Goal: Transaction & Acquisition: Subscribe to service/newsletter

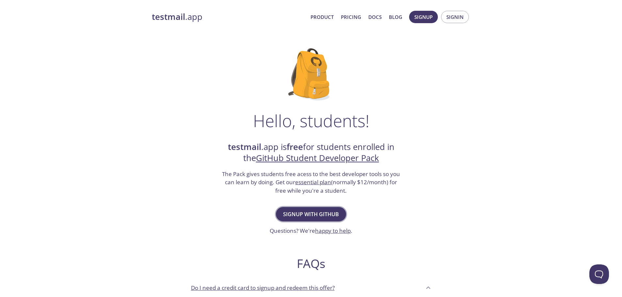
click at [288, 211] on span "Signup with GitHub" at bounding box center [311, 214] width 56 height 9
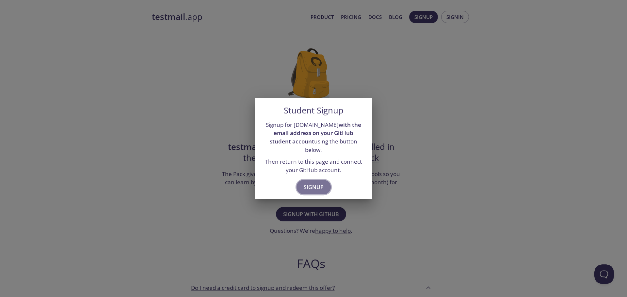
click at [310, 183] on span "Signup" at bounding box center [314, 187] width 20 height 9
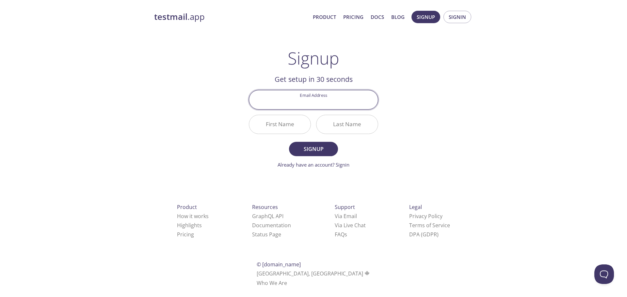
click at [322, 101] on input "Email Address" at bounding box center [313, 99] width 129 height 19
click at [255, 73] on div "Signup Get setup in 30 seconds Email Address First Name Last Name Signup Alread…" at bounding box center [313, 108] width 129 height 120
click at [283, 81] on h2 "Get setup in 30 seconds" at bounding box center [313, 79] width 129 height 11
click at [284, 104] on input "Email Address" at bounding box center [313, 99] width 129 height 19
click at [253, 113] on div "First Name" at bounding box center [279, 124] width 67 height 24
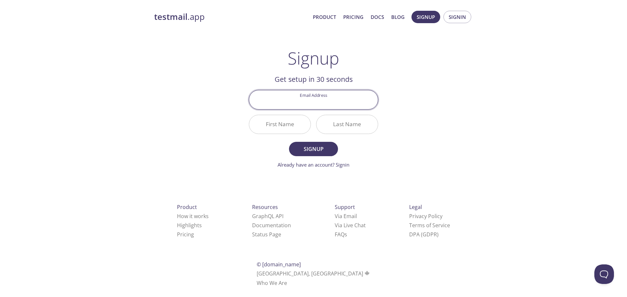
click at [286, 107] on input "Email Address" at bounding box center [313, 99] width 129 height 19
paste input "[EMAIL_ADDRESS][DOMAIN_NAME]"
type input "[EMAIL_ADDRESS][DOMAIN_NAME]"
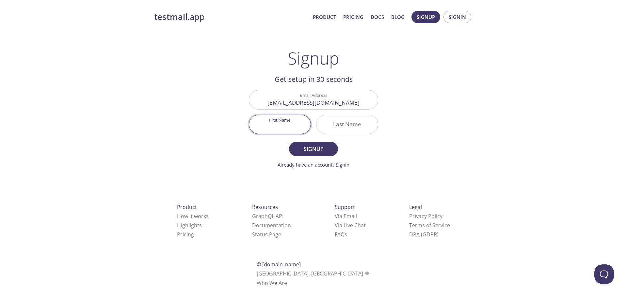
click at [280, 126] on input "First Name" at bounding box center [279, 124] width 61 height 19
type input "Zinedine"
type input "younsi"
click at [313, 152] on span "Signup" at bounding box center [313, 149] width 35 height 9
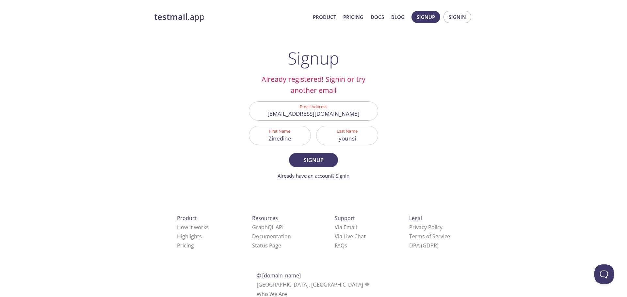
click at [324, 176] on link "Already have an account? Signin" at bounding box center [314, 176] width 72 height 7
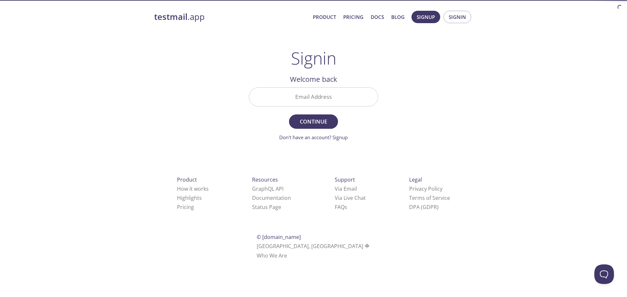
click at [302, 100] on input "Email Address" at bounding box center [313, 97] width 129 height 19
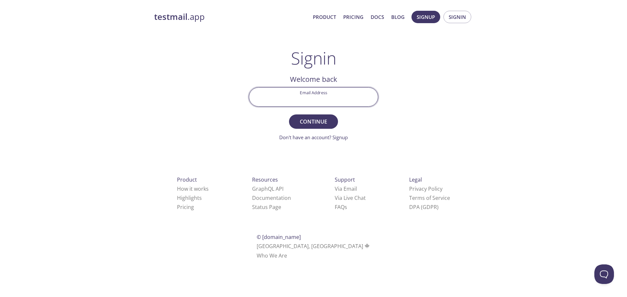
paste input "[EMAIL_ADDRESS][DOMAIN_NAME]"
type input "[EMAIL_ADDRESS][DOMAIN_NAME]"
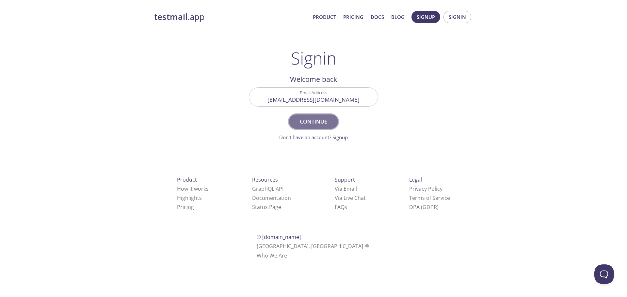
click at [306, 124] on span "Continue" at bounding box center [313, 121] width 35 height 9
click at [307, 100] on input "Signin Security Code" at bounding box center [313, 97] width 129 height 19
click at [225, 120] on div "testmail .app Product Pricing Docs Blog Signup Signin Signin Welcome back Email…" at bounding box center [313, 143] width 334 height 272
click at [323, 99] on input "Signin Security Code" at bounding box center [313, 97] width 129 height 19
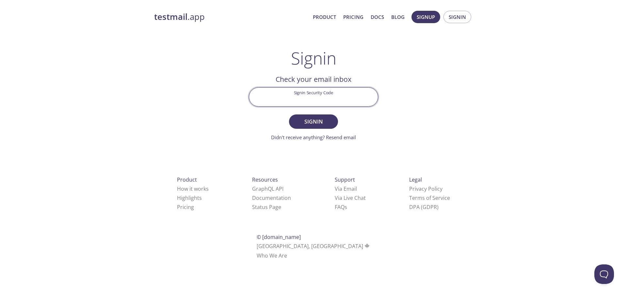
paste input "K3TZRZV"
type input "K3TZRZV"
click at [307, 122] on span "Signin" at bounding box center [313, 121] width 35 height 9
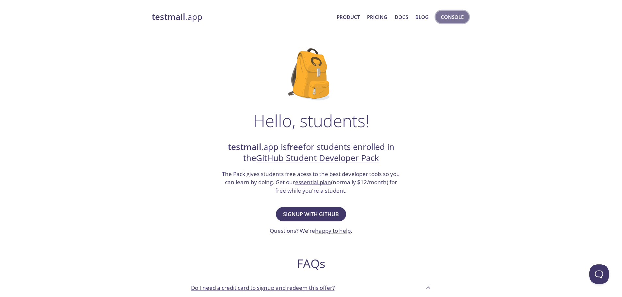
click at [451, 16] on span "Console" at bounding box center [452, 17] width 23 height 8
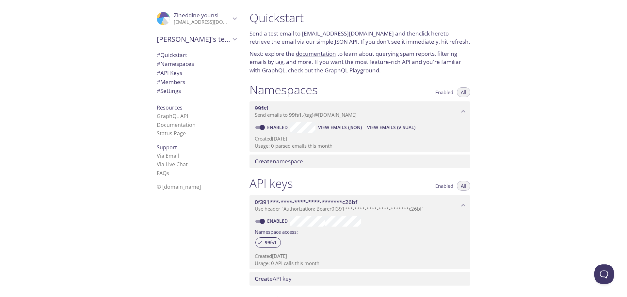
click at [299, 161] on span "Create namespace" at bounding box center [279, 162] width 48 height 8
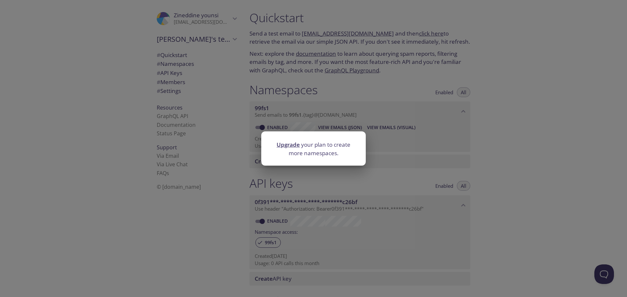
click at [323, 176] on div "Upgrade your plan to create more namespaces." at bounding box center [313, 148] width 627 height 297
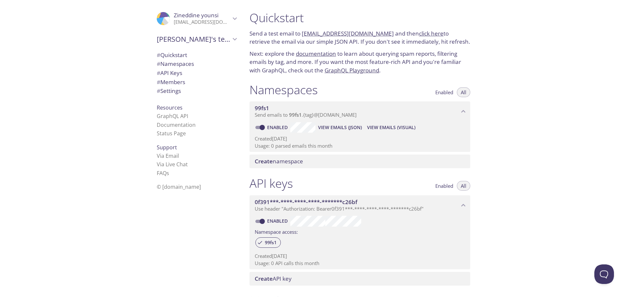
click at [309, 116] on span "Send emails to 99fs1 . {tag} @inbox.testmail.app" at bounding box center [306, 115] width 102 height 7
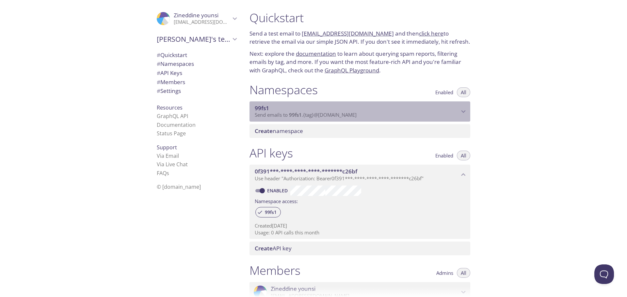
click at [309, 116] on span "Send emails to 99fs1 . {tag} @inbox.testmail.app" at bounding box center [306, 115] width 102 height 7
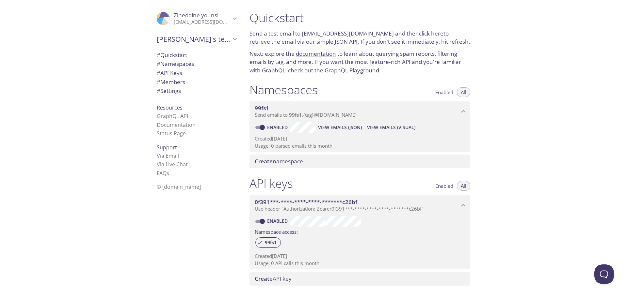
click at [381, 129] on span "View Emails (Visual)" at bounding box center [391, 128] width 48 height 8
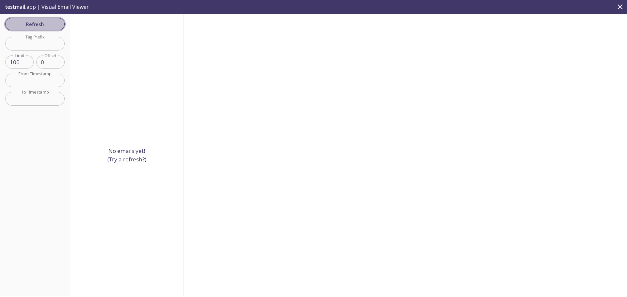
click at [34, 30] on button "Refresh" at bounding box center [34, 24] width 59 height 12
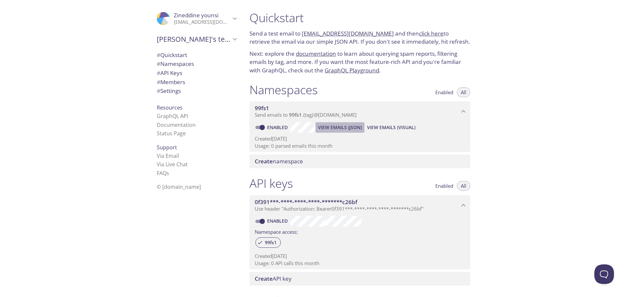
click at [323, 126] on span "View Emails (JSON)" at bounding box center [340, 128] width 44 height 8
click at [442, 92] on span "Enabled" at bounding box center [444, 92] width 18 height 0
click at [459, 90] on button "All" at bounding box center [463, 93] width 13 height 10
click at [271, 117] on span "Send emails to 99fs1 . {tag} @inbox.testmail.app" at bounding box center [306, 115] width 102 height 7
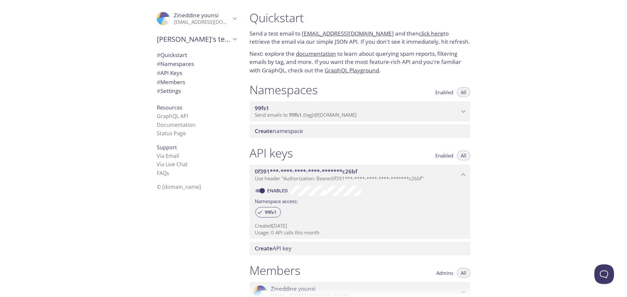
click at [271, 117] on span "Send emails to 99fs1 . {tag} @inbox.testmail.app" at bounding box center [306, 115] width 102 height 7
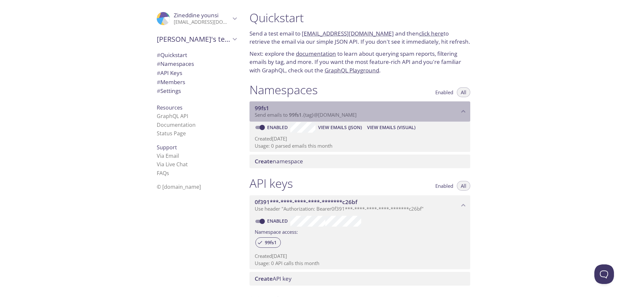
drag, startPoint x: 295, startPoint y: 114, endPoint x: 314, endPoint y: 116, distance: 19.7
click at [314, 116] on span "Send emails to 99fs1 . {tag} @inbox.testmail.app" at bounding box center [306, 115] width 102 height 7
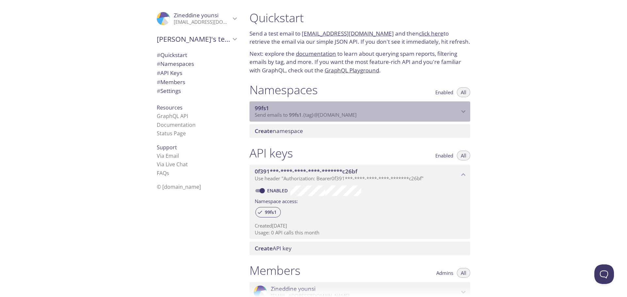
click at [342, 116] on span "Send emails to 99fs1 . {tag} @inbox.testmail.app" at bounding box center [306, 115] width 102 height 7
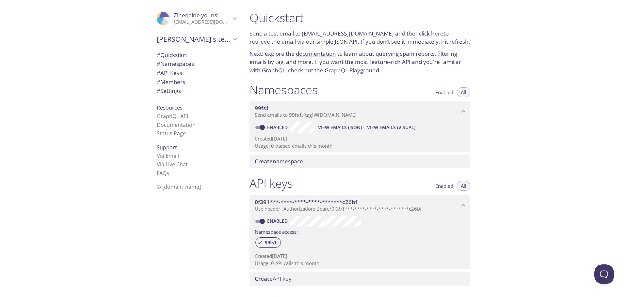
drag, startPoint x: 302, startPoint y: 34, endPoint x: 380, endPoint y: 37, distance: 78.8
click at [380, 37] on p "Send a test email to 99fs1.test@inbox.testmail.app and then click here to retri…" at bounding box center [359, 37] width 221 height 17
copy link "99fs1.test@inbox.testmail.app"
click at [419, 34] on link "click here" at bounding box center [431, 34] width 24 height 8
click at [358, 92] on div "Namespaces Enabled All" at bounding box center [359, 91] width 221 height 16
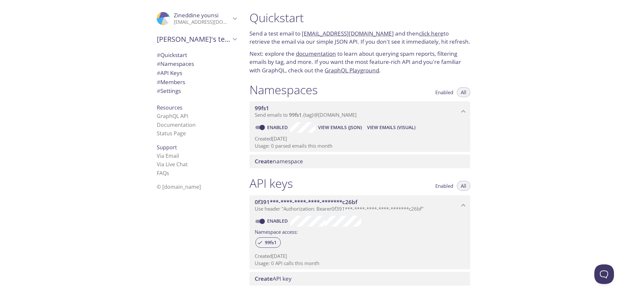
click at [386, 130] on span "View Emails (Visual)" at bounding box center [391, 128] width 48 height 8
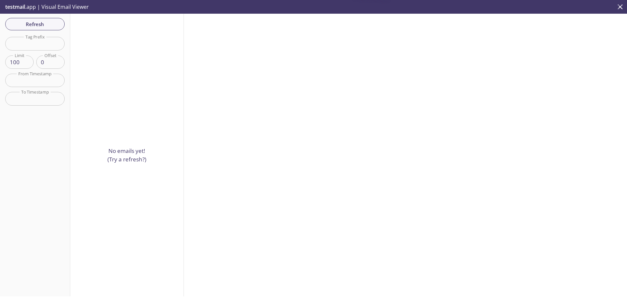
click at [120, 163] on div "No emails yet! (Try a refresh?)" at bounding box center [127, 155] width 114 height 283
click at [123, 154] on p "No emails yet! (Try a refresh?)" at bounding box center [126, 155] width 39 height 17
click at [40, 24] on span "Refresh" at bounding box center [34, 24] width 49 height 8
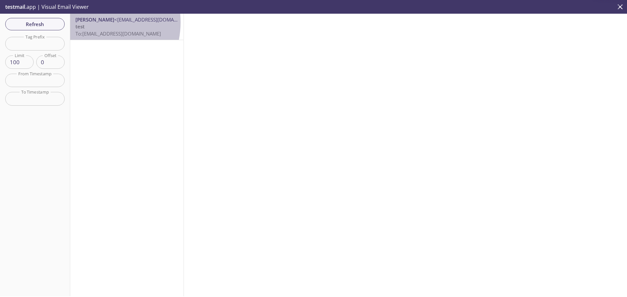
click at [88, 22] on span "Younsi Zinedine" at bounding box center [94, 19] width 39 height 7
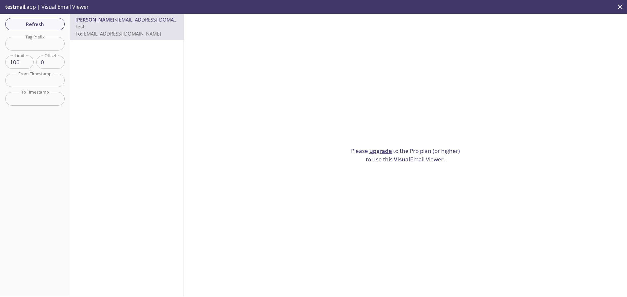
click at [618, 8] on icon "close" at bounding box center [620, 7] width 8 height 8
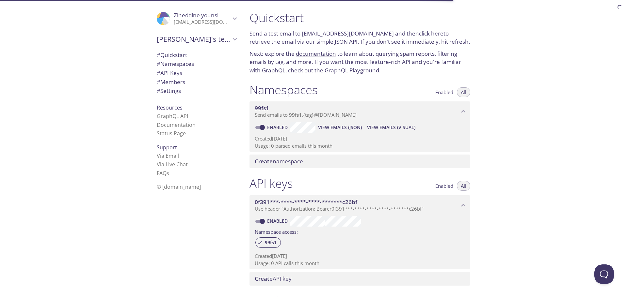
click at [329, 128] on span "View Emails (JSON)" at bounding box center [340, 128] width 44 height 8
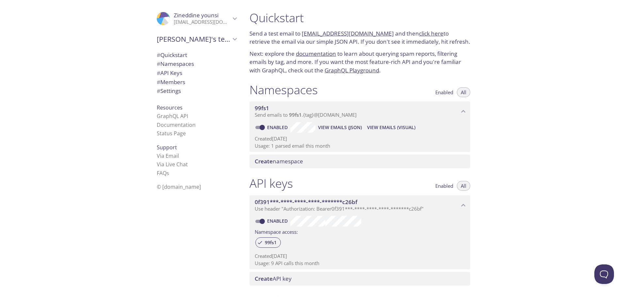
click at [330, 125] on span "View Emails (JSON)" at bounding box center [340, 128] width 44 height 8
click at [401, 130] on span "View Emails (Visual)" at bounding box center [391, 128] width 48 height 8
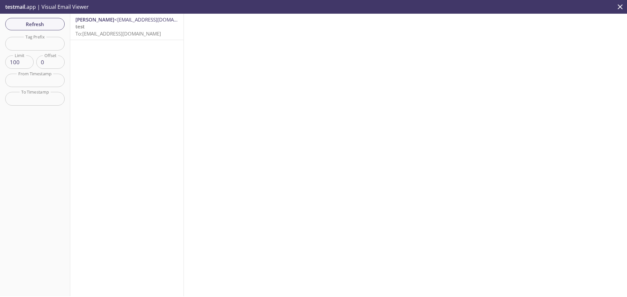
click at [43, 85] on input "text" at bounding box center [34, 80] width 59 height 13
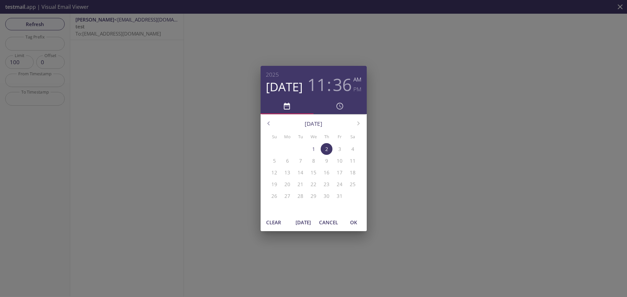
click at [224, 125] on div "2025 Oct 2 11 : 36 AM PM October 2025 Su Mo Tu We Th Fr Sa 28 29 30 1 2 3 4 5 6…" at bounding box center [313, 148] width 627 height 297
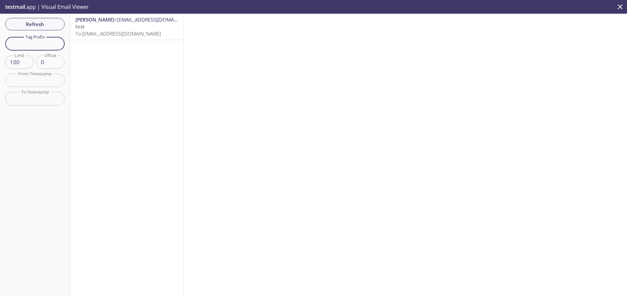
click at [46, 40] on input "text" at bounding box center [34, 43] width 59 height 13
click at [128, 83] on div "Younsi Zinedine <younsizinedine@gmail.com> test To: 99fs1.test@inbox.testmail.a…" at bounding box center [127, 155] width 114 height 283
